Goal: Information Seeking & Learning: Learn about a topic

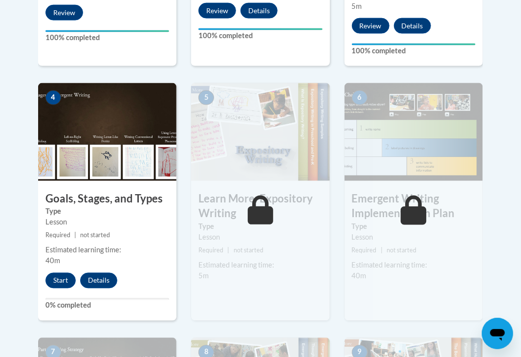
scroll to position [516, 0]
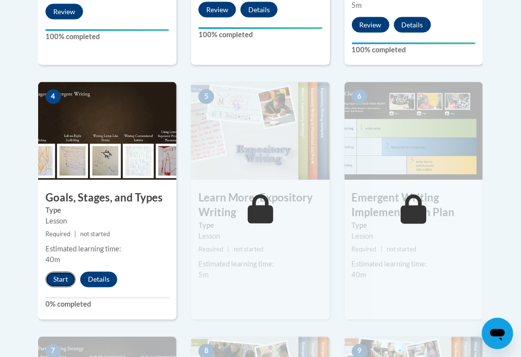
click at [70, 279] on button "Start" at bounding box center [60, 280] width 30 height 16
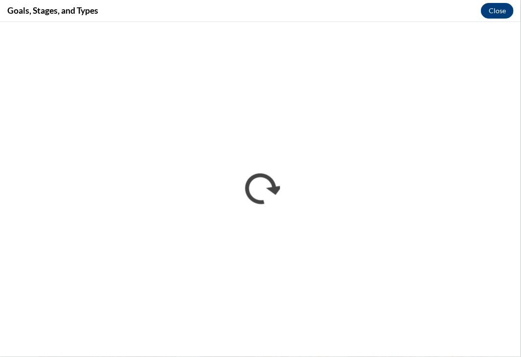
scroll to position [0, 0]
